Goal: Information Seeking & Learning: Learn about a topic

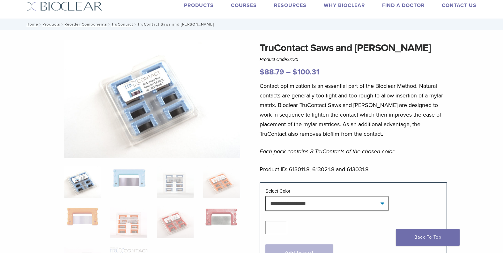
scroll to position [32, 0]
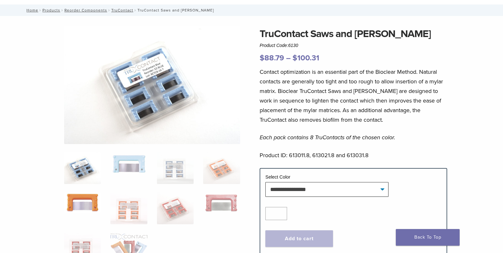
click at [78, 207] on img at bounding box center [82, 202] width 37 height 20
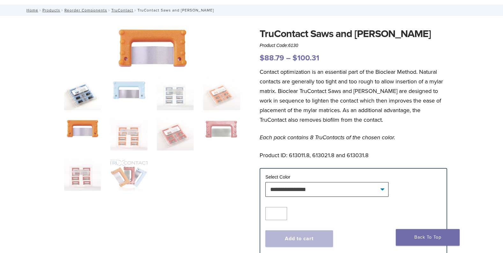
click at [88, 97] on img at bounding box center [82, 94] width 37 height 32
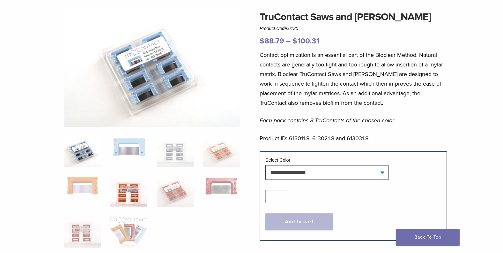
scroll to position [64, 0]
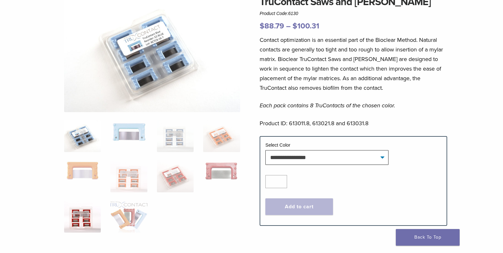
click at [87, 218] on img at bounding box center [82, 216] width 37 height 32
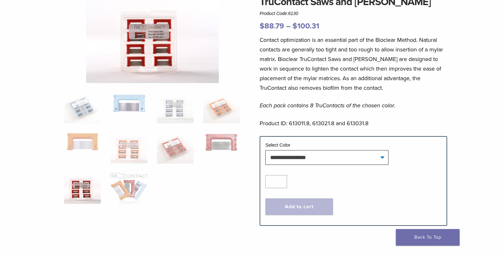
click at [144, 44] on img at bounding box center [152, 38] width 133 height 89
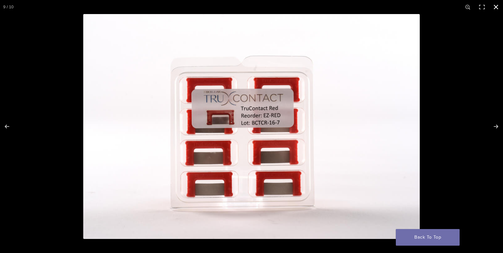
click at [499, 7] on button "Close (Esc)" at bounding box center [496, 7] width 14 height 14
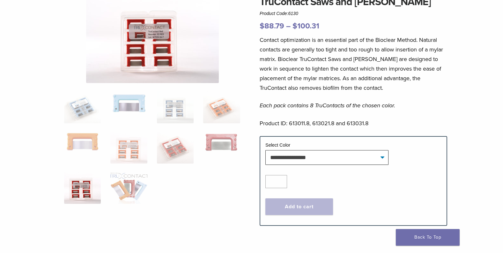
scroll to position [58, 0]
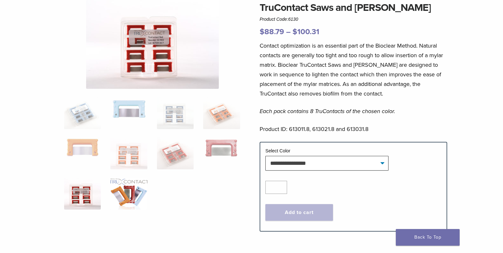
click at [140, 195] on img at bounding box center [128, 193] width 37 height 32
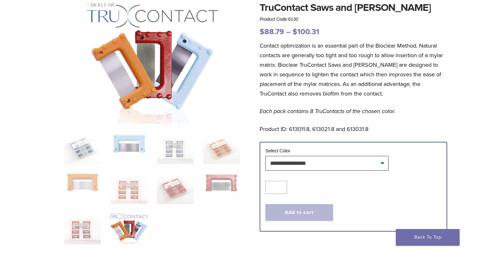
click at [134, 66] on img at bounding box center [152, 62] width 133 height 124
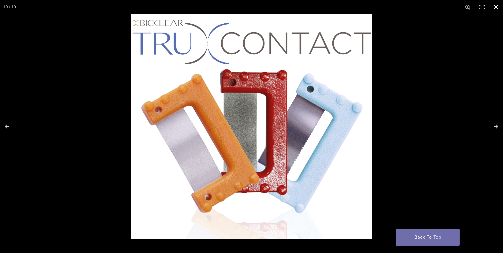
click at [494, 7] on button "Close (Esc)" at bounding box center [496, 7] width 14 height 14
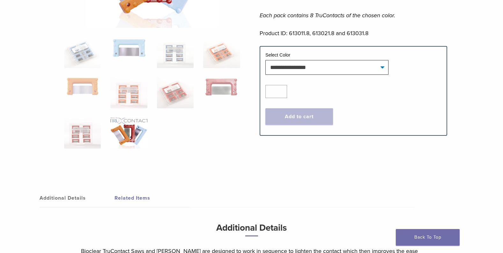
scroll to position [218, 0]
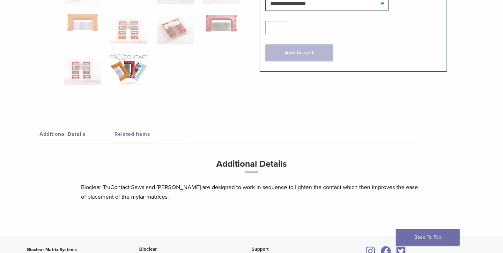
click at [51, 133] on link "Additional Details" at bounding box center [77, 134] width 75 height 18
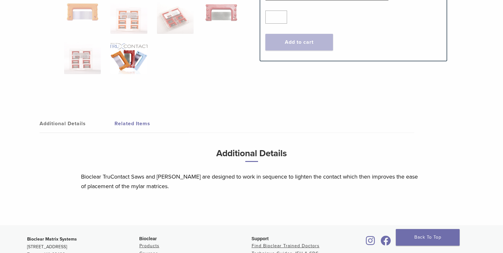
scroll to position [225, 0]
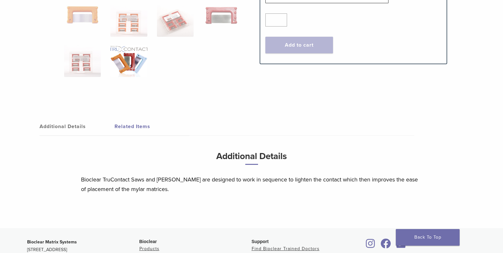
click at [53, 125] on link "Additional Details" at bounding box center [77, 126] width 75 height 18
click at [137, 126] on link "Related Items" at bounding box center [152, 126] width 75 height 18
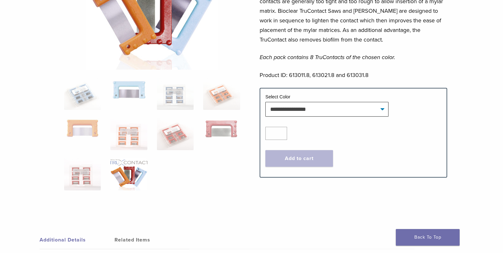
scroll to position [98, 0]
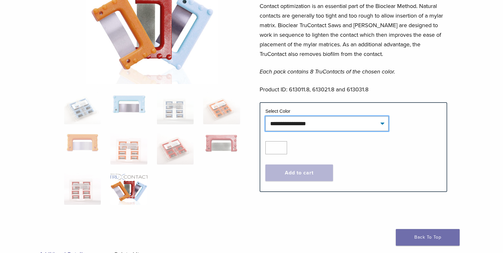
click at [383, 124] on select "**********" at bounding box center [327, 123] width 123 height 15
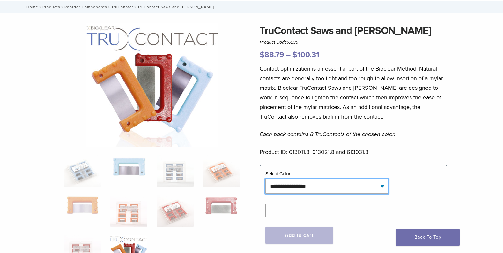
scroll to position [34, 0]
